Goal: Information Seeking & Learning: Check status

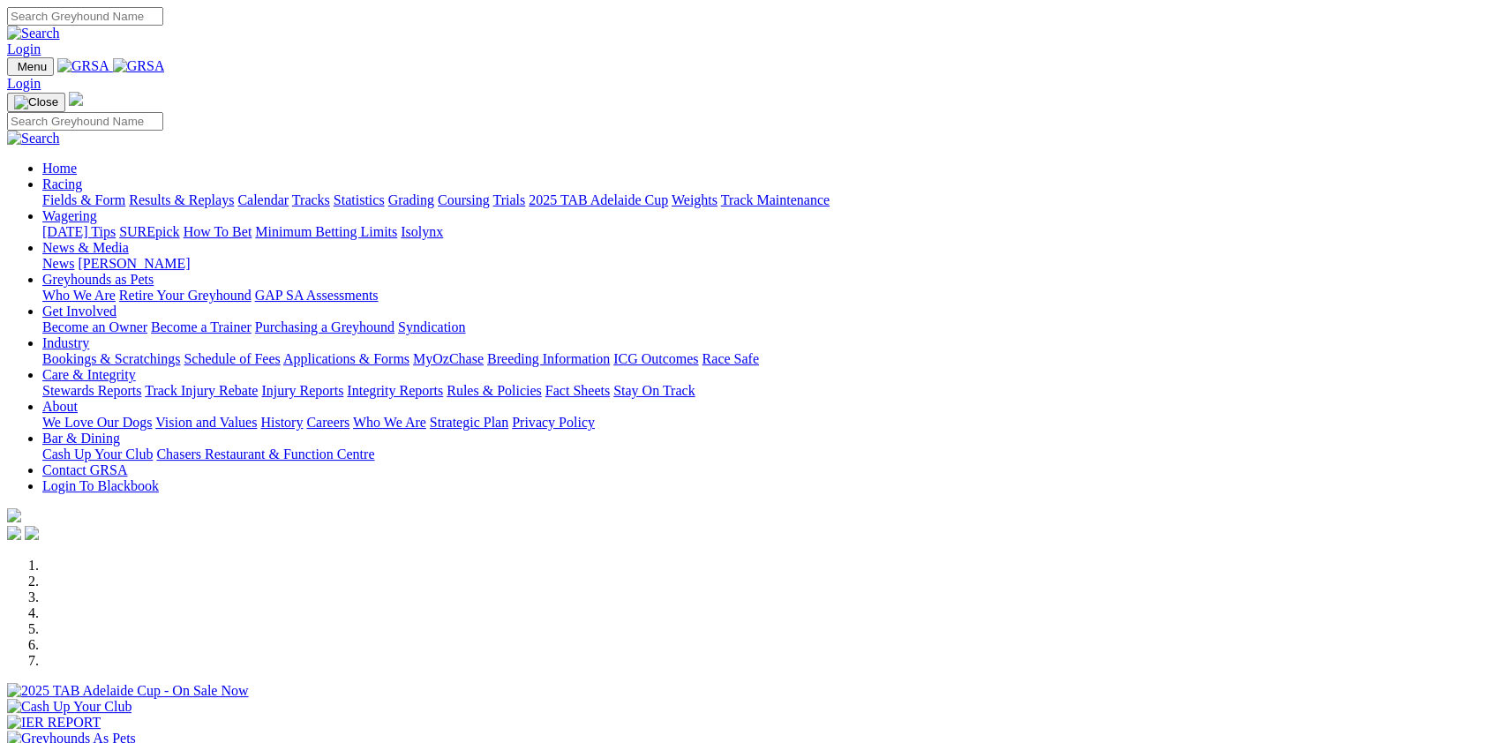
click at [125, 192] on link "Fields & Form" at bounding box center [83, 199] width 83 height 15
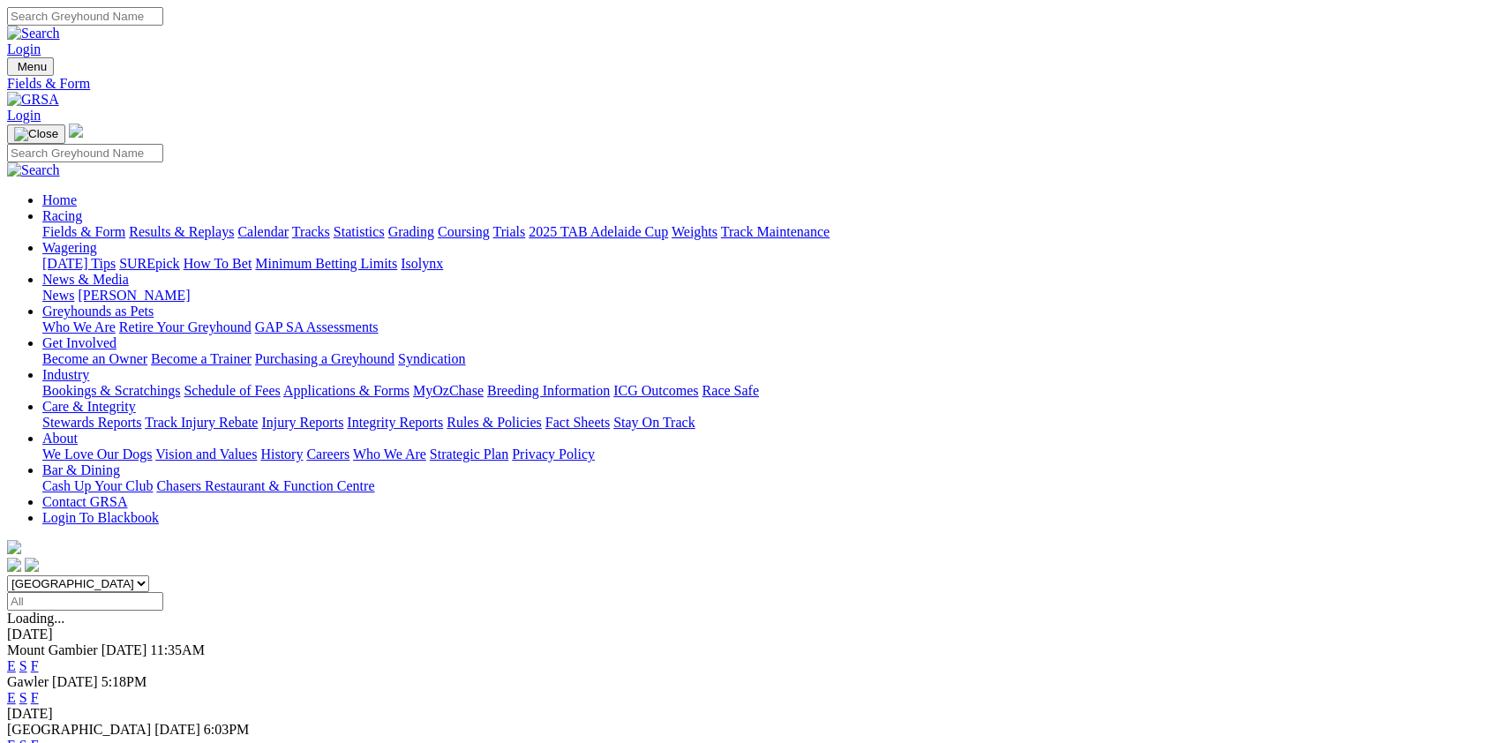
click at [39, 738] on link "F" at bounding box center [35, 745] width 8 height 15
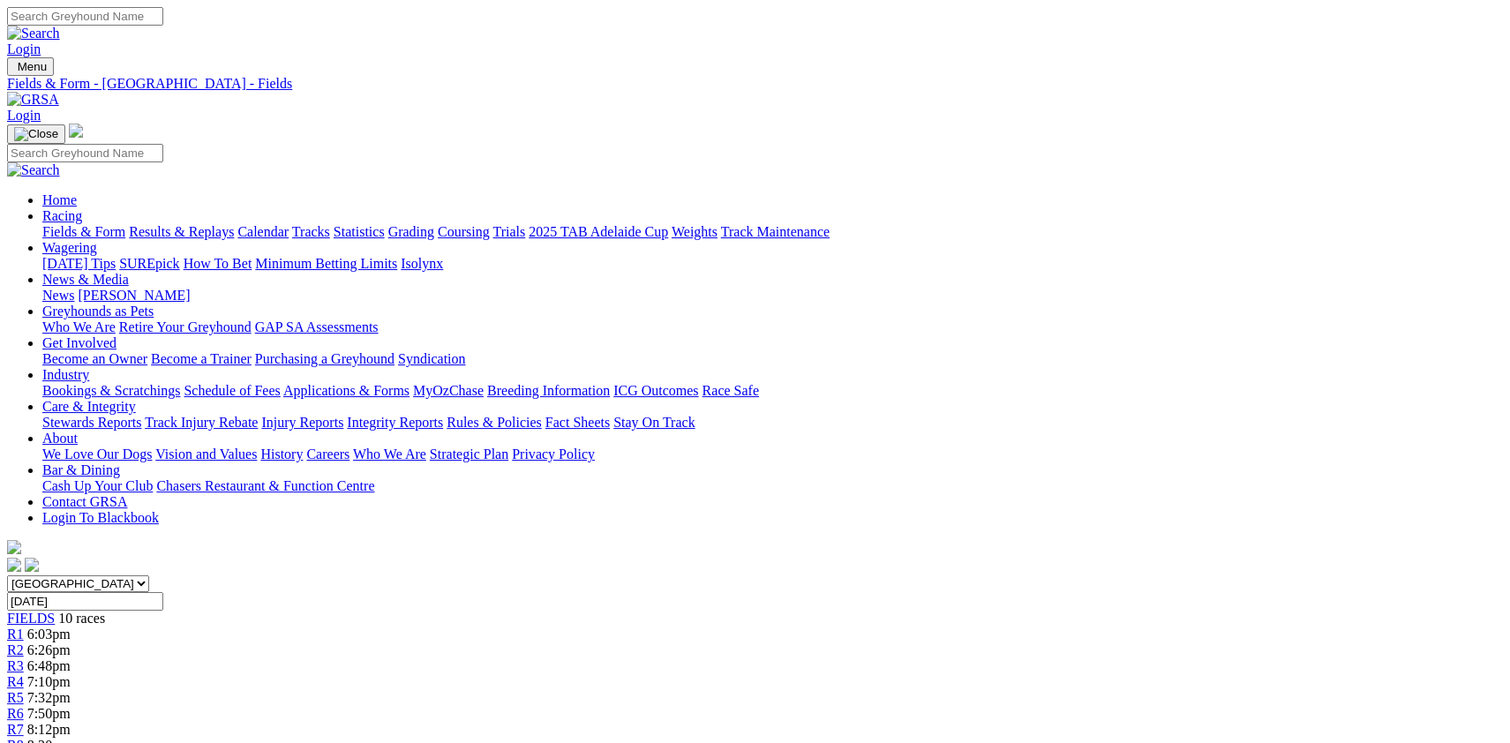
click at [117, 224] on link "Fields & Form" at bounding box center [83, 231] width 83 height 15
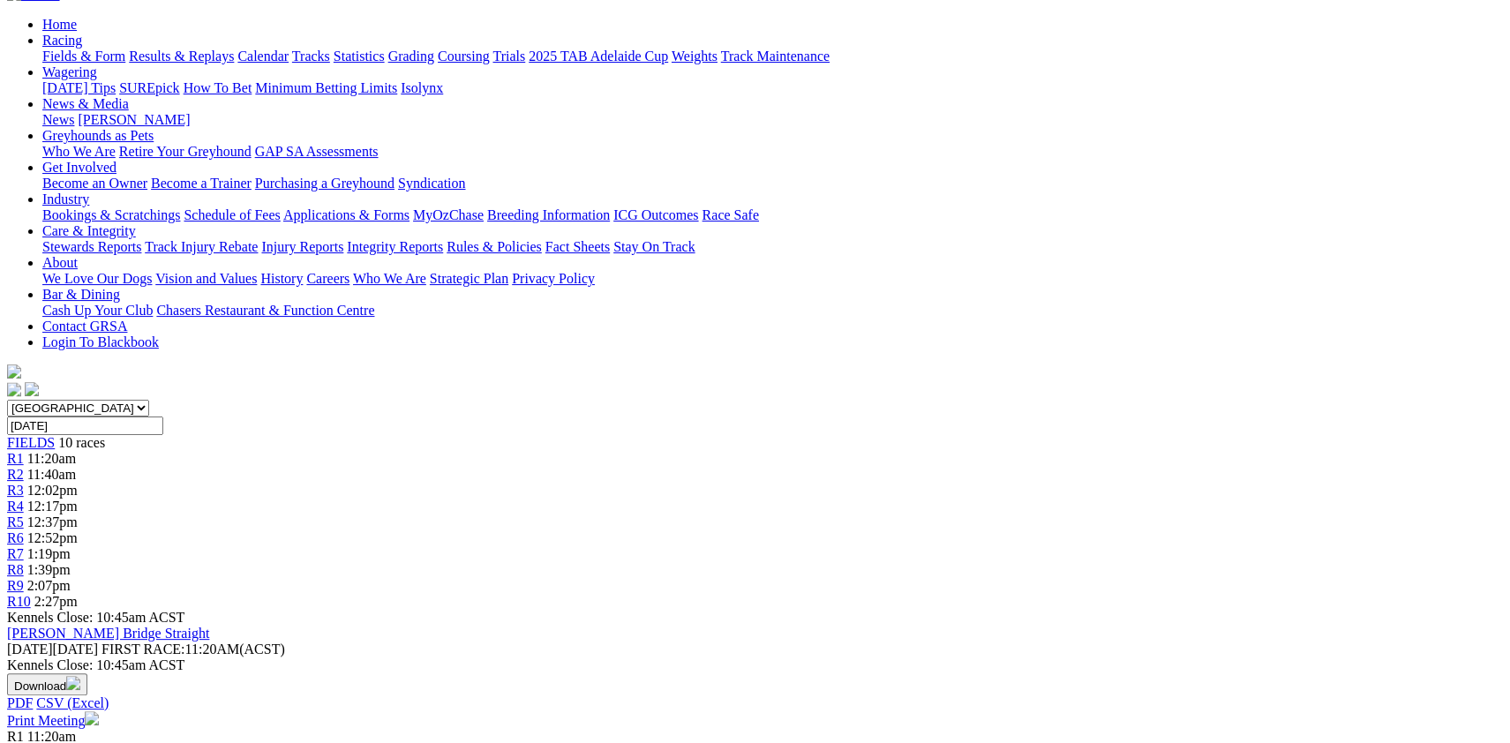
scroll to position [189, 0]
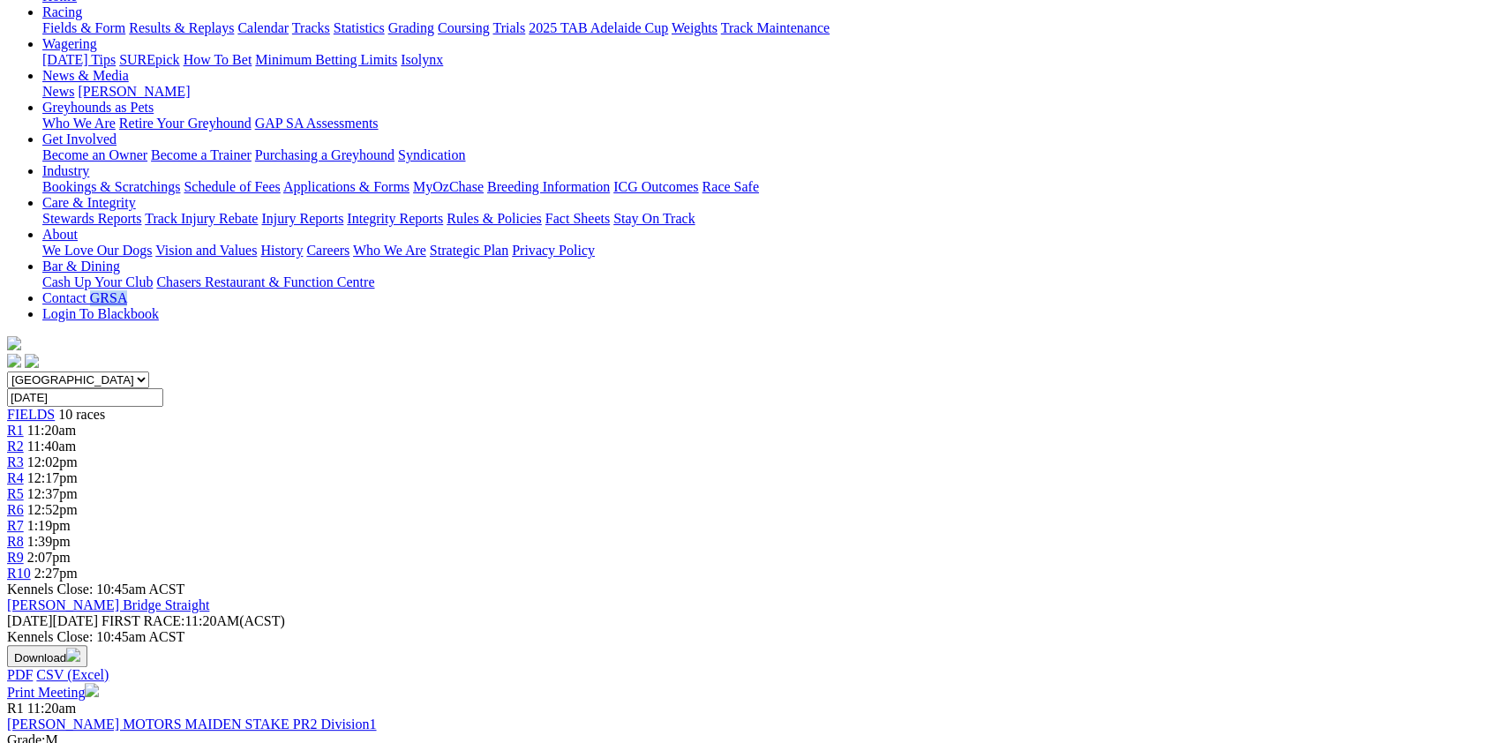
scroll to position [0, 0]
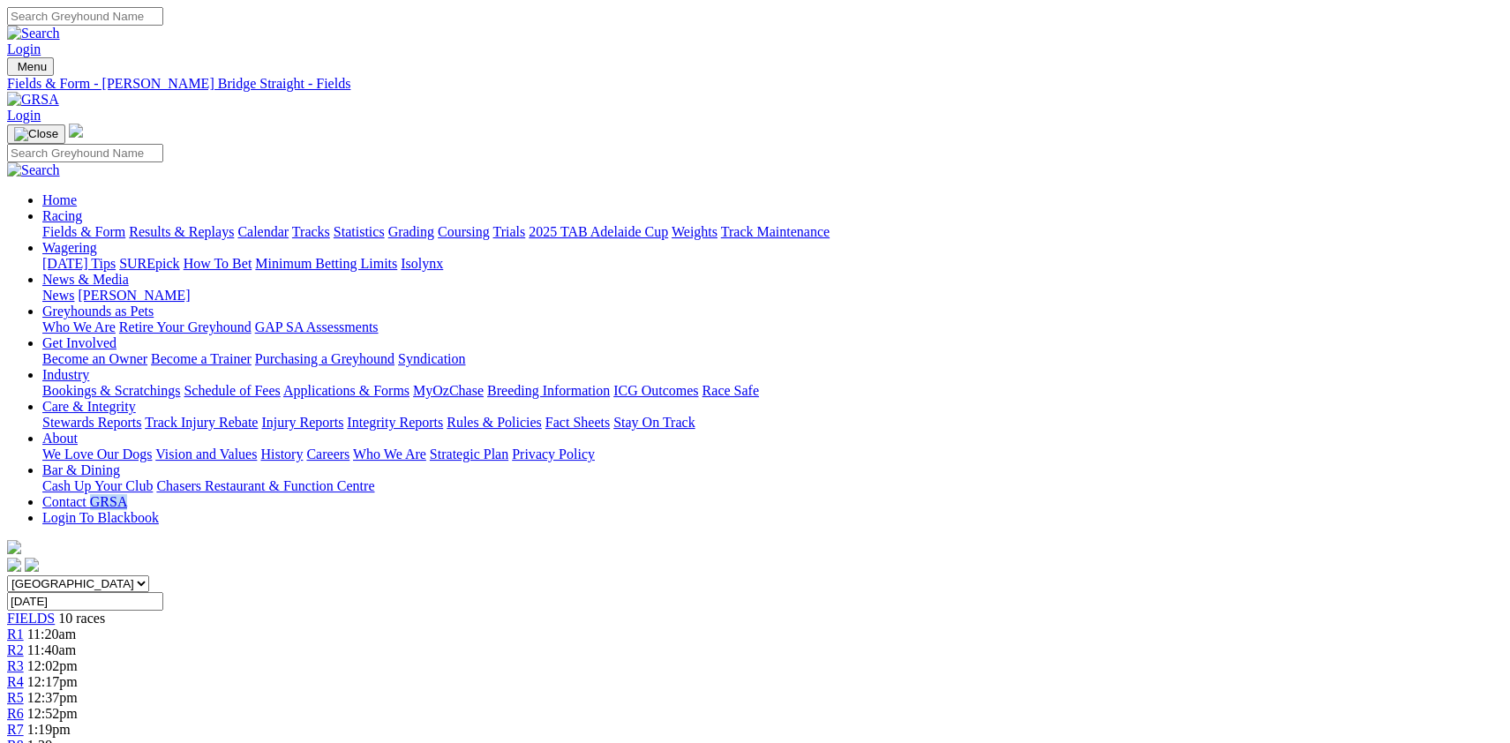
click at [115, 224] on link "Fields & Form" at bounding box center [83, 231] width 83 height 15
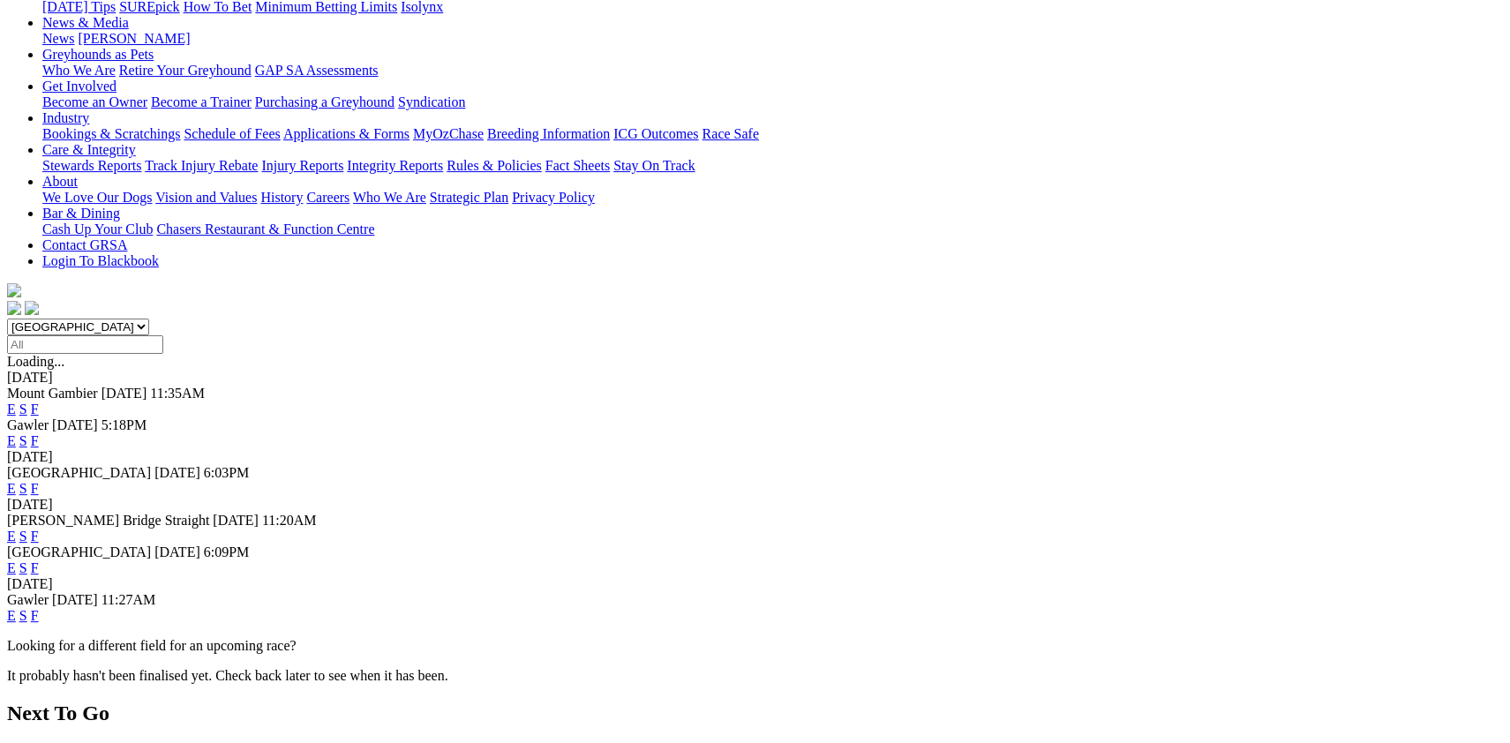
scroll to position [283, 0]
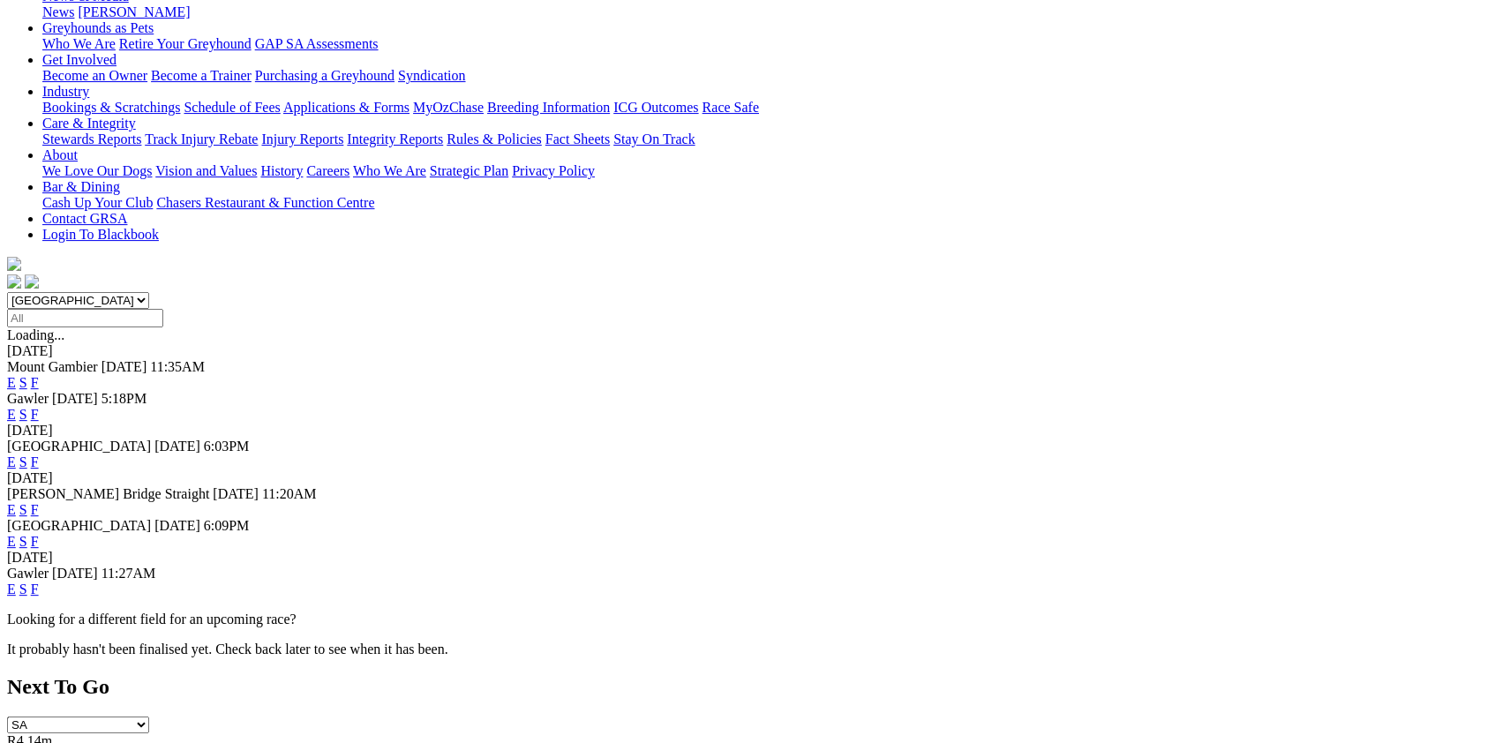
click at [39, 534] on link "F" at bounding box center [35, 541] width 8 height 15
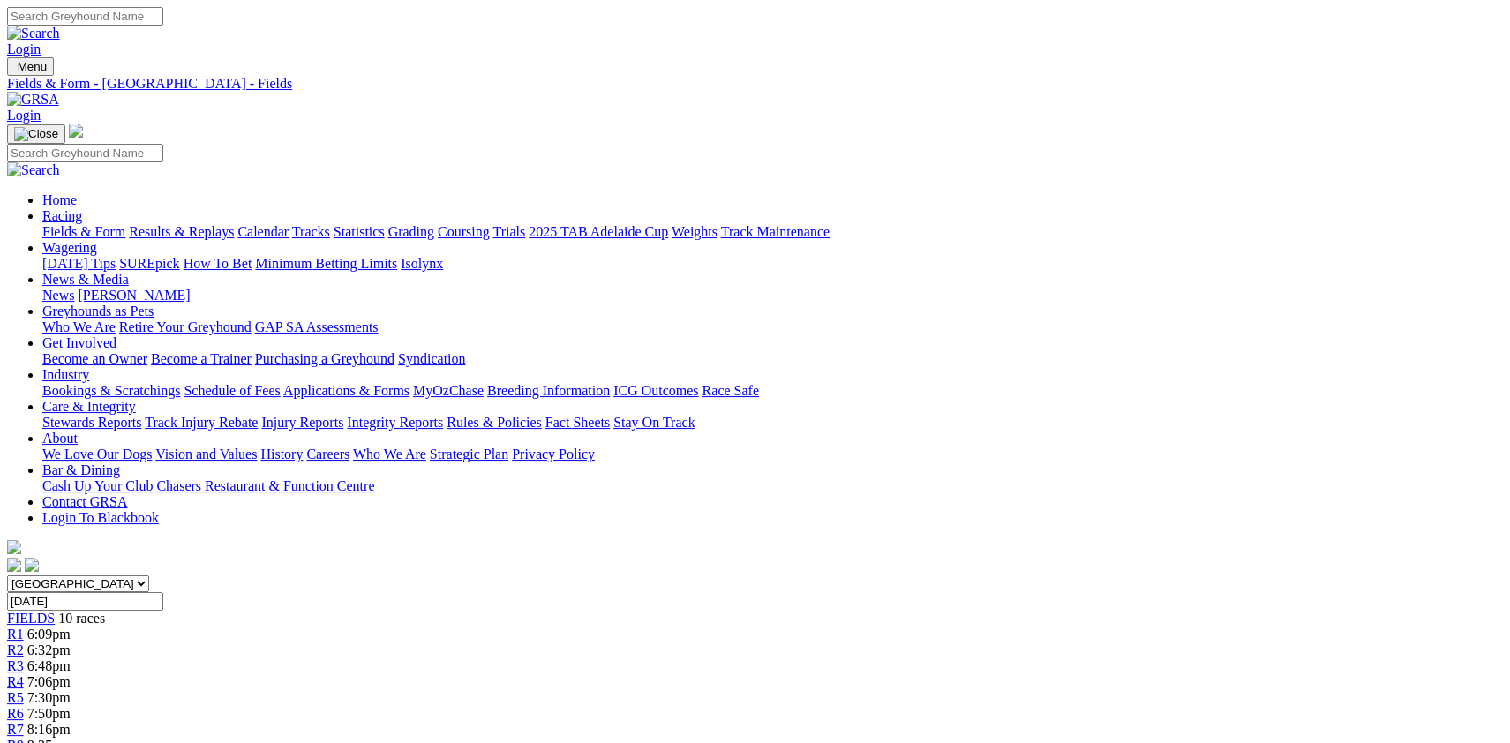
click at [116, 224] on link "Fields & Form" at bounding box center [83, 231] width 83 height 15
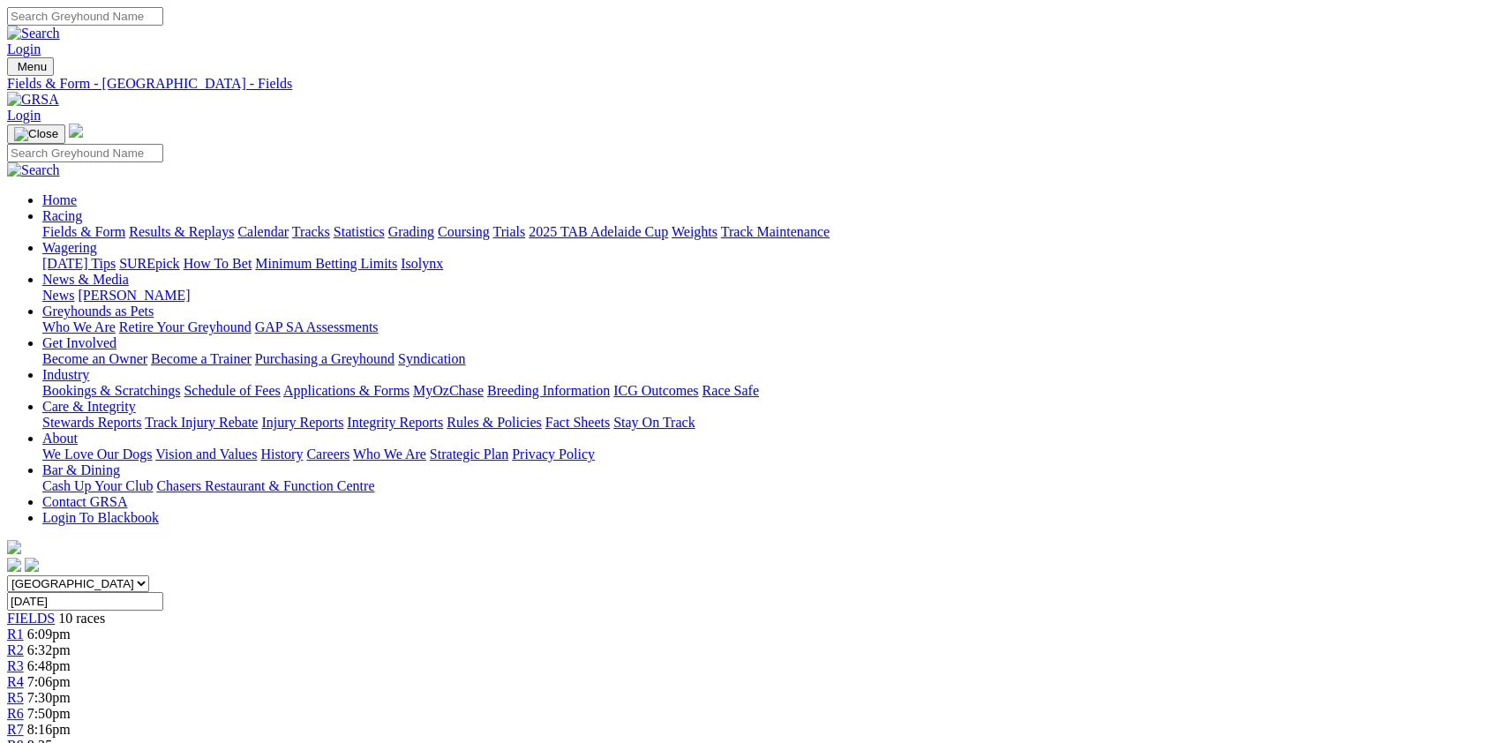
click at [109, 224] on link "Fields & Form" at bounding box center [83, 231] width 83 height 15
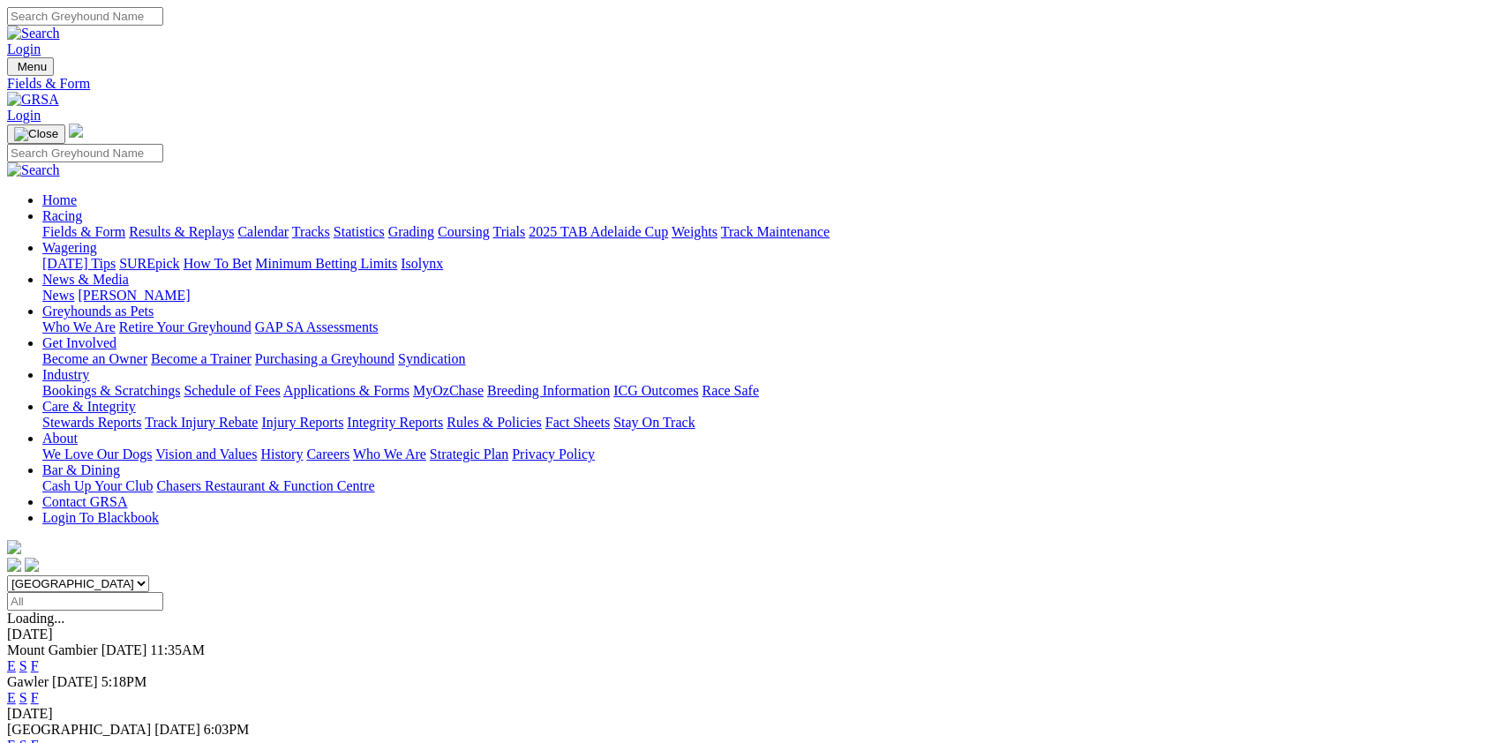
click at [39, 690] on link "F" at bounding box center [35, 697] width 8 height 15
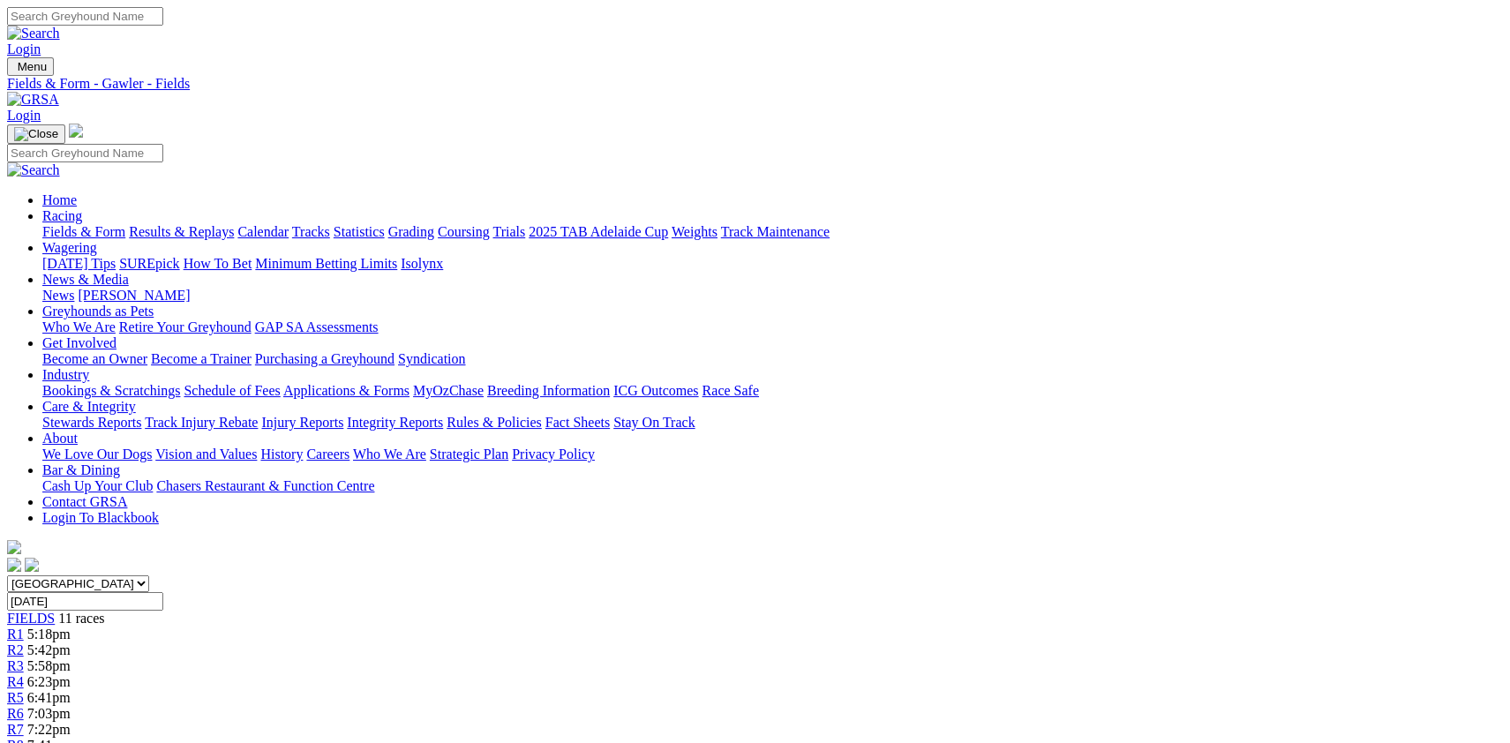
click at [234, 224] on link "Results & Replays" at bounding box center [181, 231] width 105 height 15
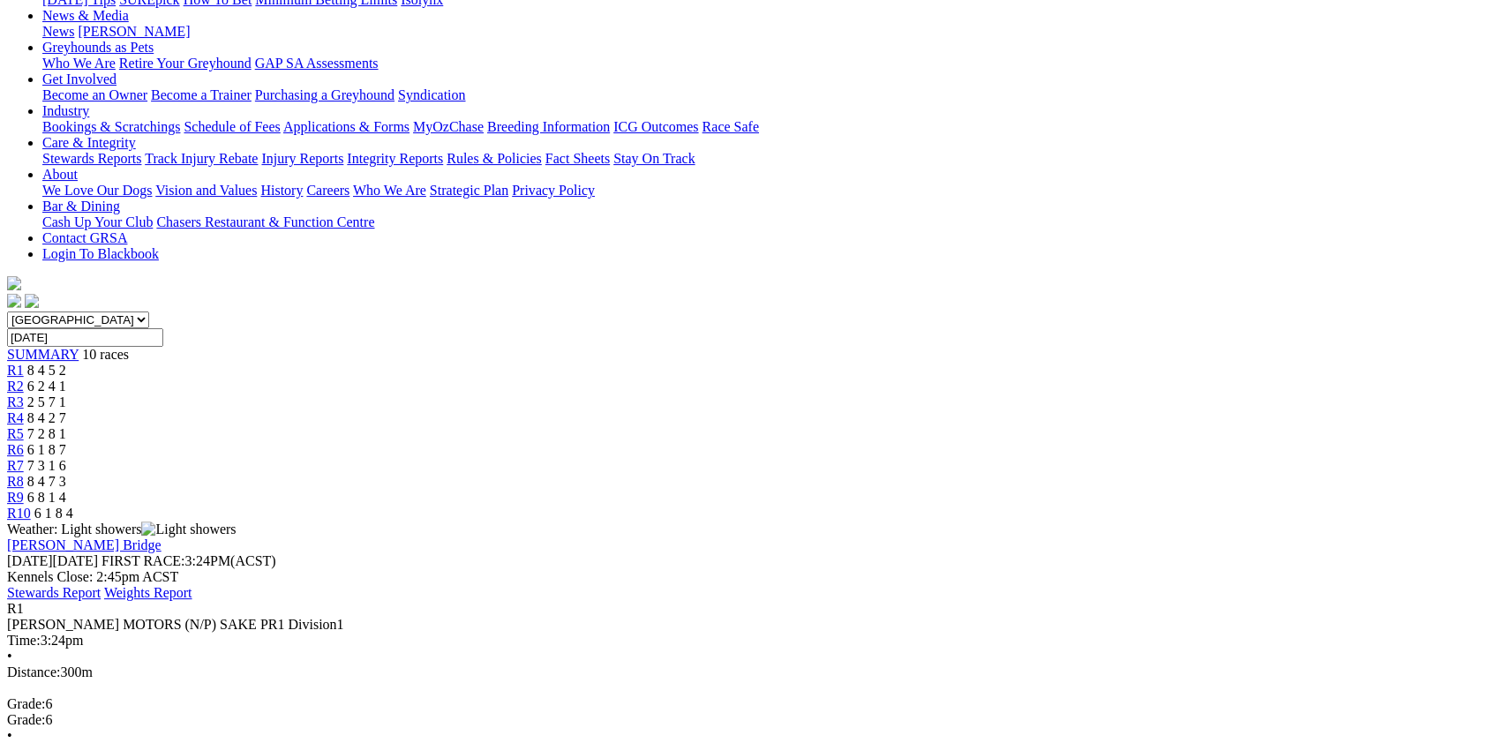
scroll to position [283, 0]
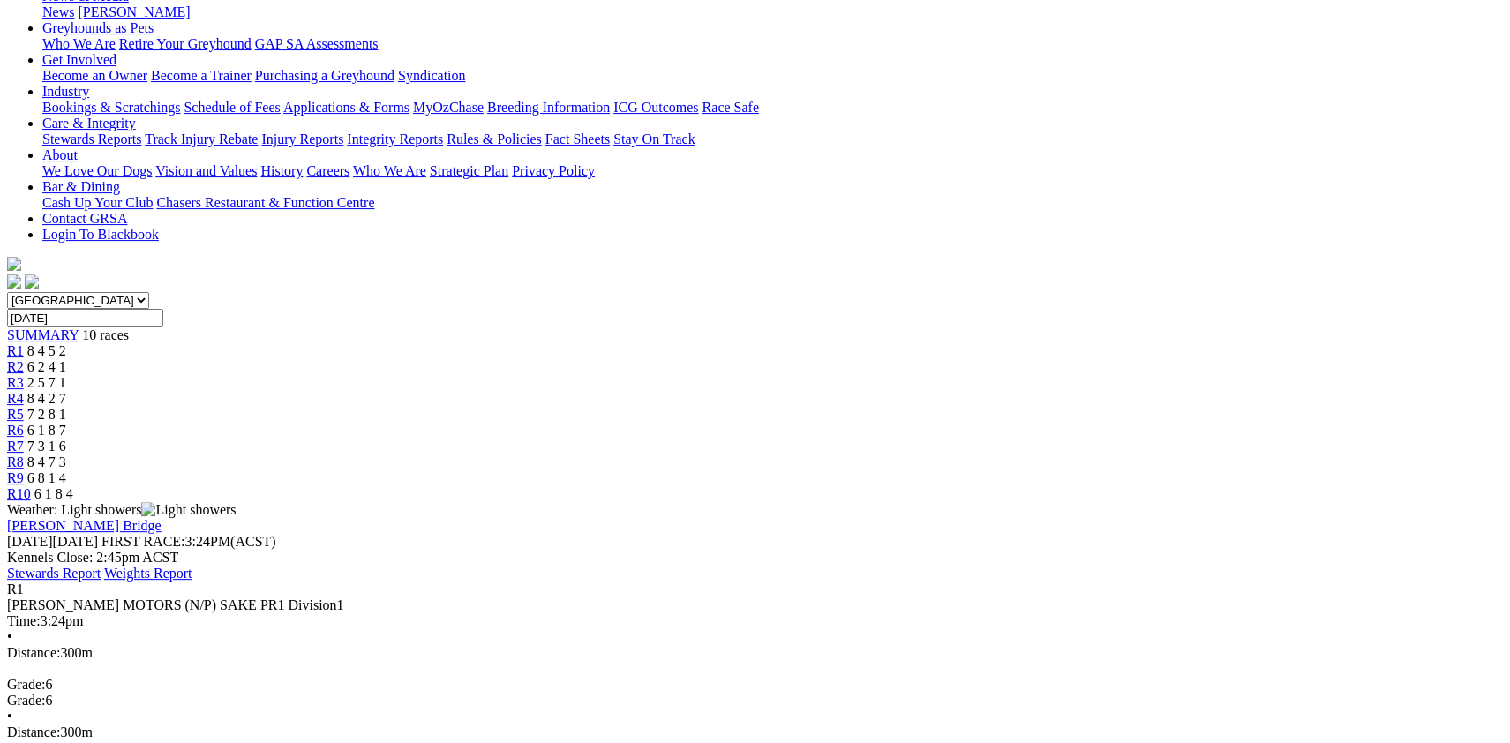
click at [66, 359] on span "6 2 4 1" at bounding box center [46, 366] width 39 height 15
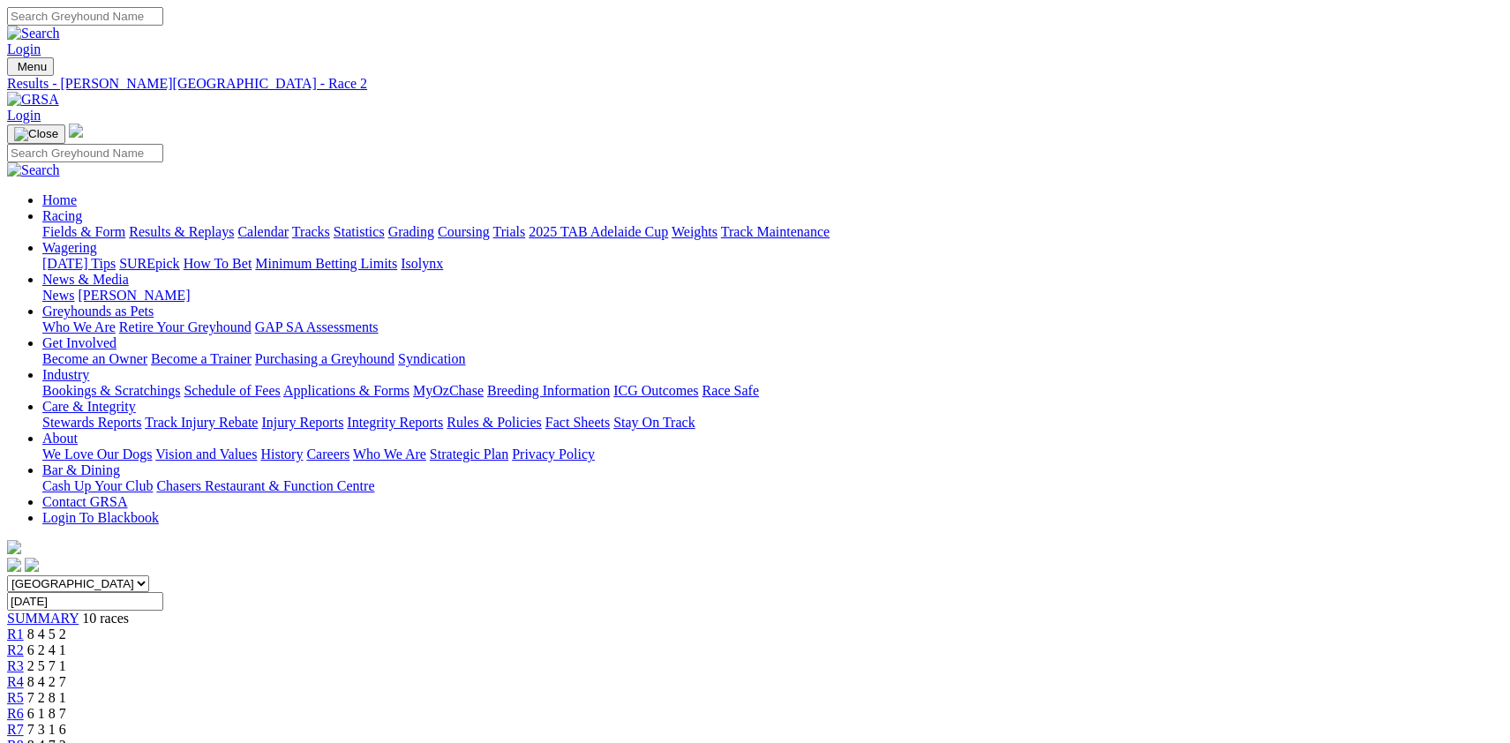
click at [24, 659] on link "R3" at bounding box center [15, 666] width 17 height 15
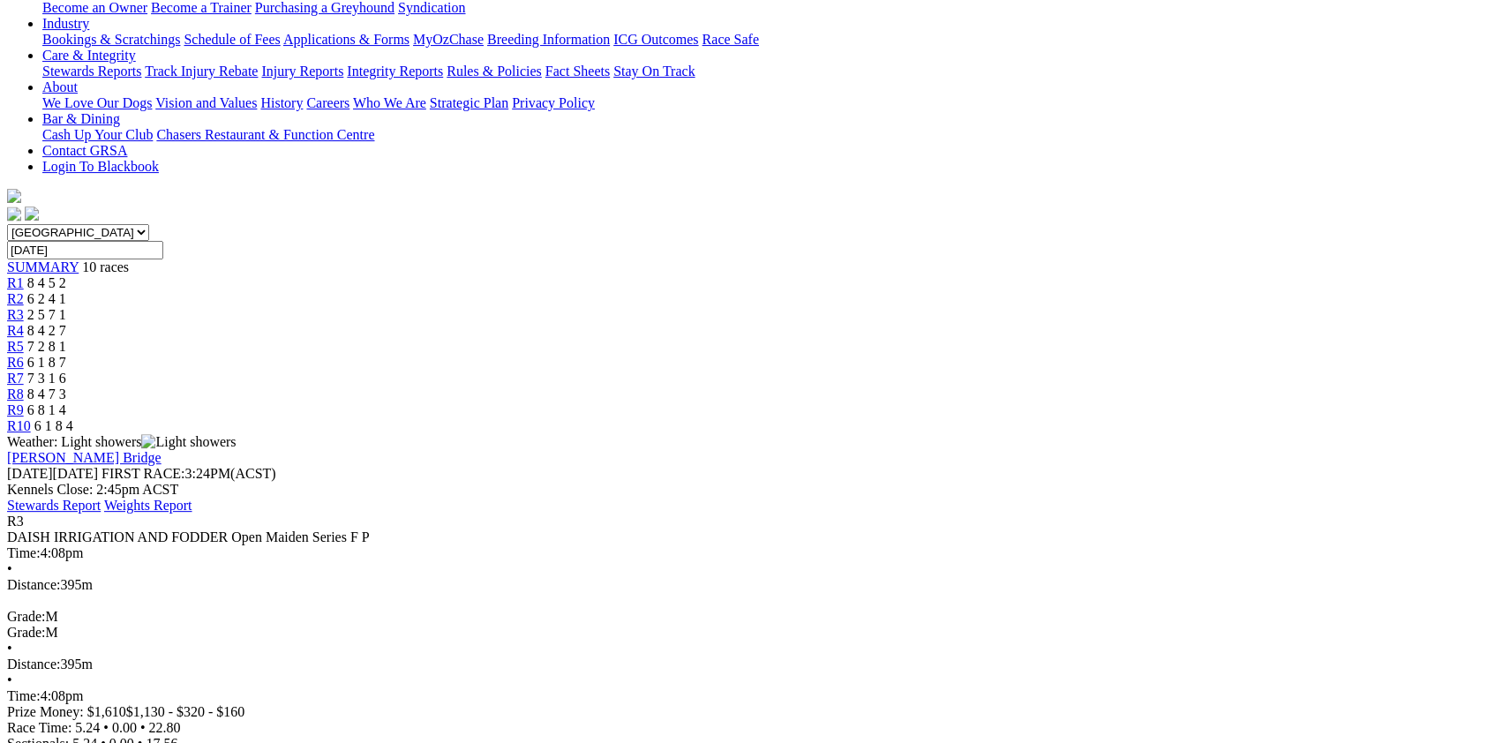
scroll to position [378, 0]
